Goal: Task Accomplishment & Management: Manage account settings

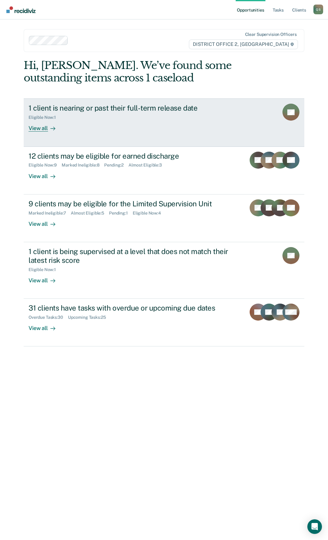
click at [146, 112] on div "1 client is nearing or past their full-term release date" at bounding box center [135, 108] width 213 height 9
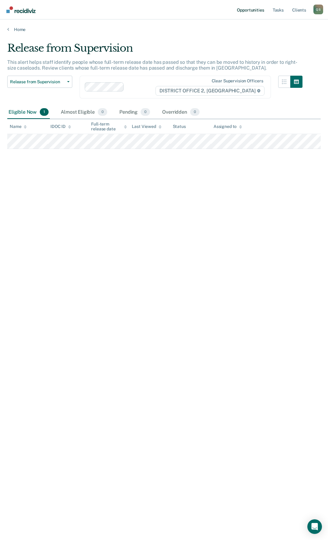
click at [253, 9] on link "Opportunities" at bounding box center [250, 9] width 29 height 19
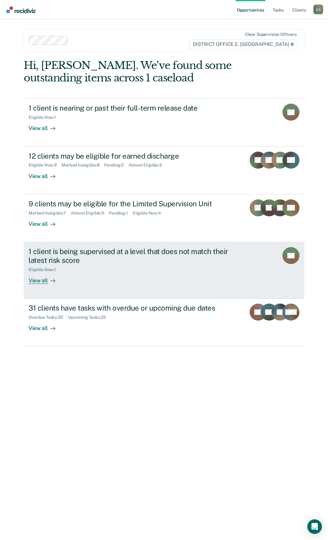
click at [149, 257] on div "1 client is being supervised at a level that does not match their latest risk s…" at bounding box center [135, 256] width 213 height 18
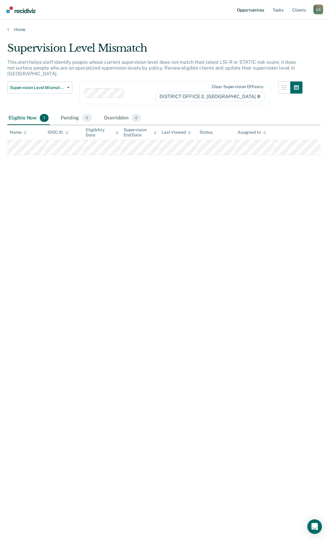
click at [246, 10] on link "Opportunities" at bounding box center [250, 9] width 29 height 19
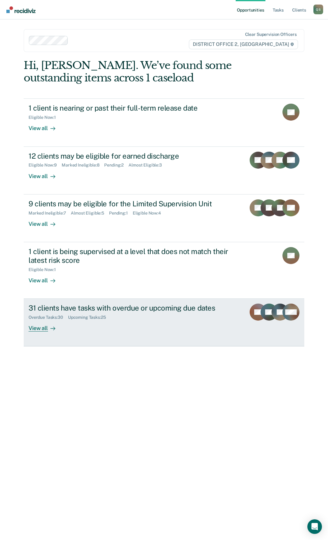
click at [150, 313] on div "Overdue Tasks : 30 Upcoming Tasks : 25" at bounding box center [135, 316] width 213 height 8
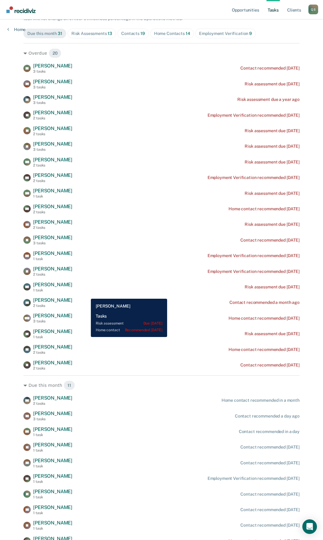
scroll to position [112, 0]
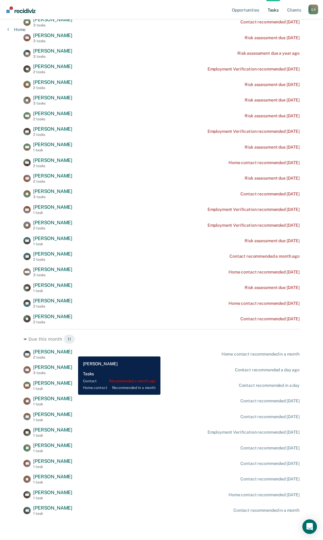
click at [74, 352] on div "MP [PERSON_NAME] 2 tasks Home contact recommended in a month" at bounding box center [161, 354] width 276 height 11
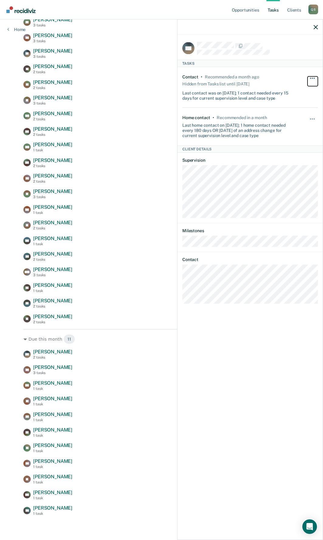
click at [312, 78] on span "button" at bounding box center [312, 78] width 1 height 1
click at [312, 119] on span "button" at bounding box center [312, 119] width 1 height 1
click at [281, 168] on button "90 days" at bounding box center [296, 168] width 44 height 10
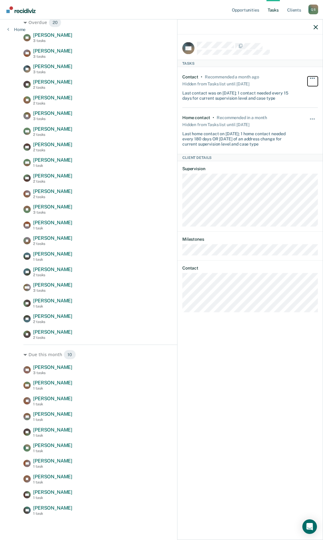
click at [317, 81] on button "button" at bounding box center [313, 81] width 10 height 10
click at [312, 118] on button "button" at bounding box center [313, 122] width 10 height 10
click at [237, 139] on div "Last home contact on [DATE]; 1 home contact needed every 180 days OR [DATE] of …" at bounding box center [238, 138] width 113 height 18
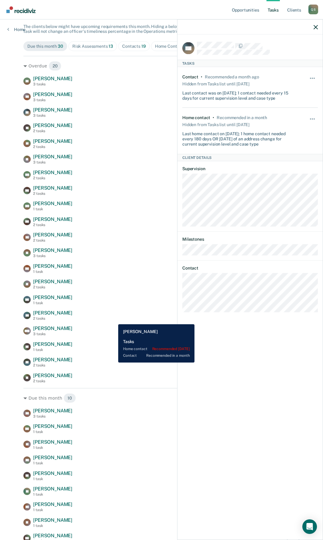
scroll to position [0, 0]
